Goal: Task Accomplishment & Management: Manage account settings

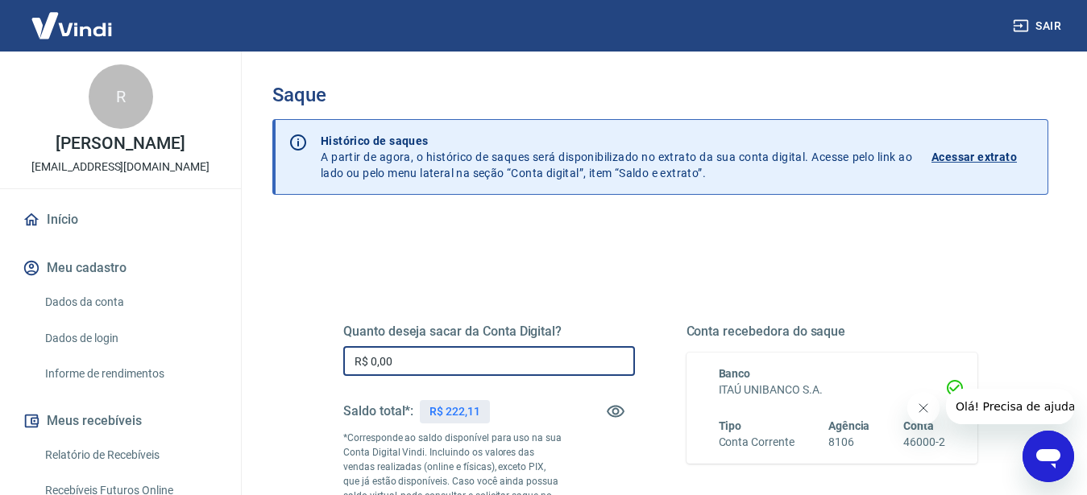
click at [433, 355] on input "R$ 0,00" at bounding box center [489, 361] width 292 height 30
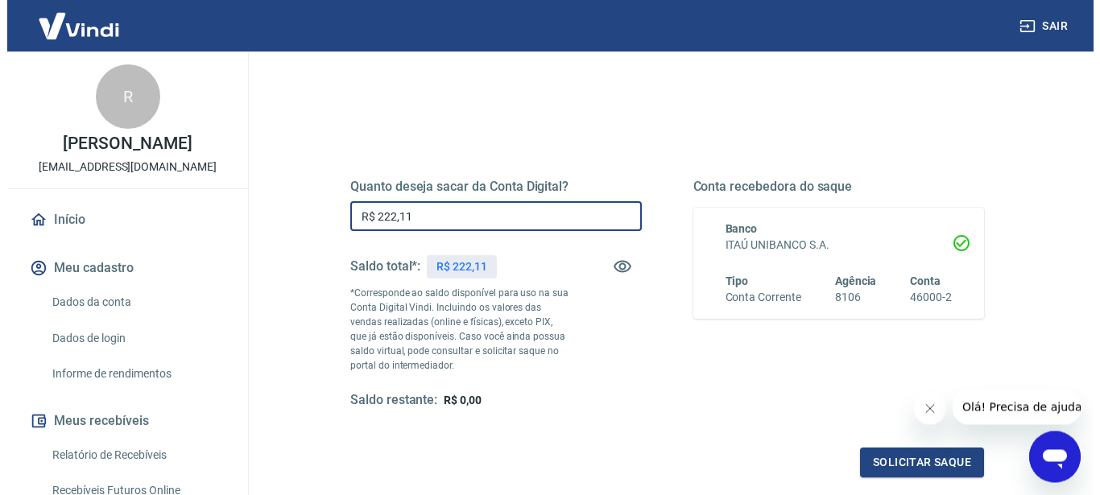
scroll to position [234, 0]
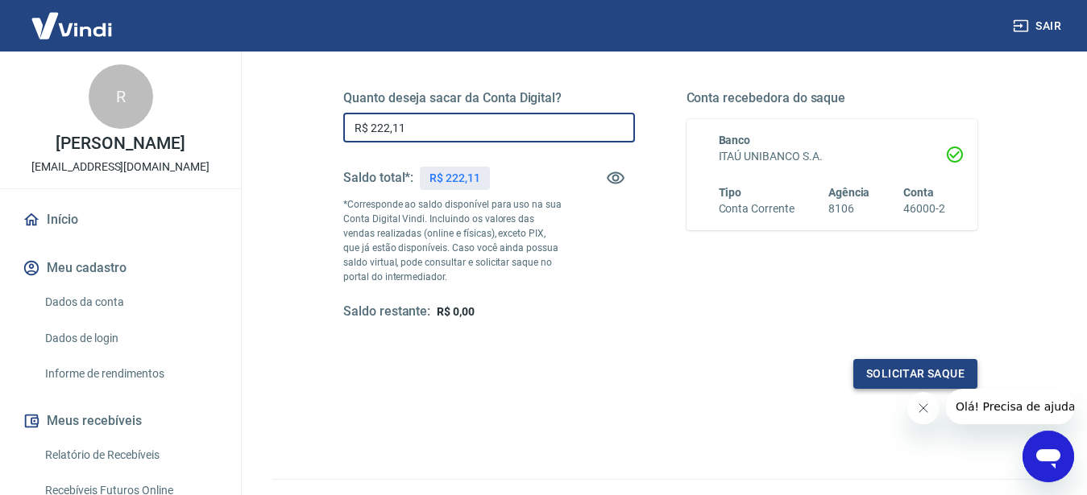
type input "R$ 222,11"
click at [903, 376] on button "Solicitar saque" at bounding box center [915, 374] width 124 height 30
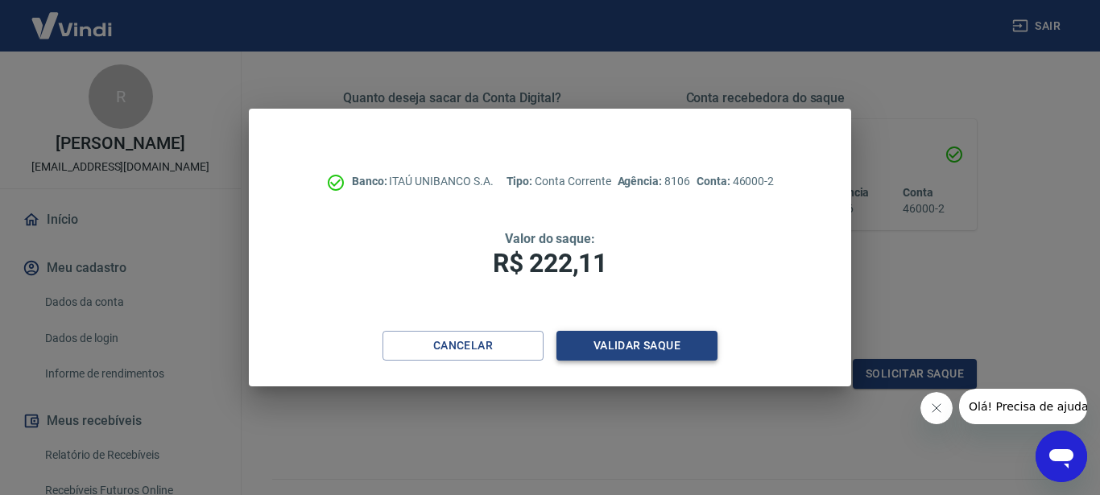
click at [643, 342] on button "Validar saque" at bounding box center [637, 346] width 161 height 30
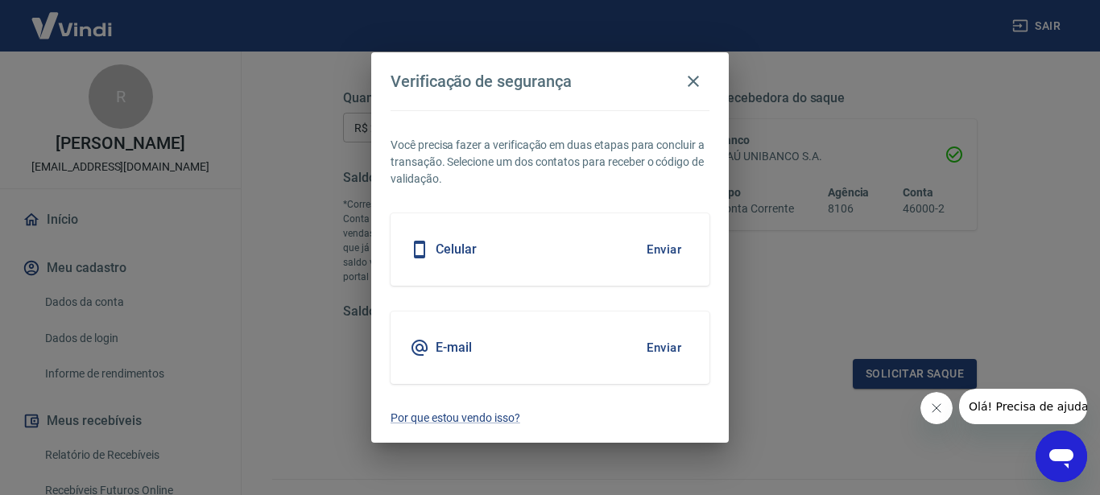
click at [654, 251] on button "Enviar" at bounding box center [664, 250] width 52 height 34
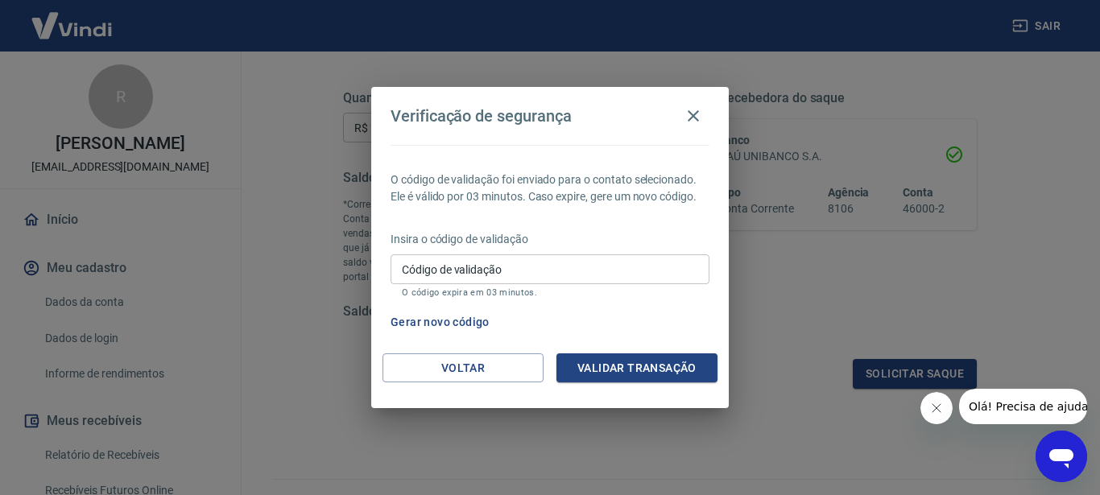
click at [495, 272] on input "Código de validação" at bounding box center [550, 270] width 319 height 30
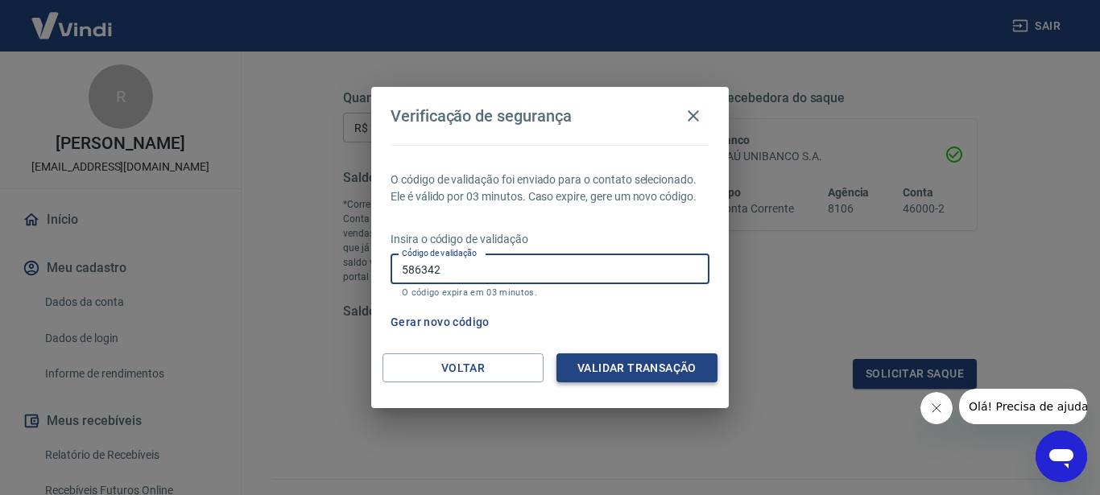
type input "586342"
click at [578, 363] on button "Validar transação" at bounding box center [637, 369] width 161 height 30
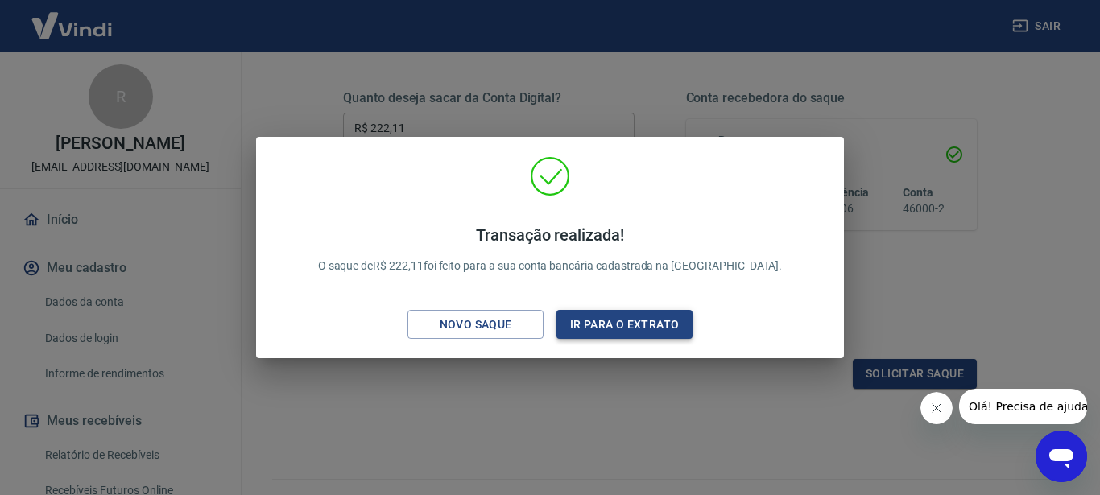
click at [620, 321] on button "Ir para o extrato" at bounding box center [625, 325] width 136 height 30
